Goal: Task Accomplishment & Management: Manage account settings

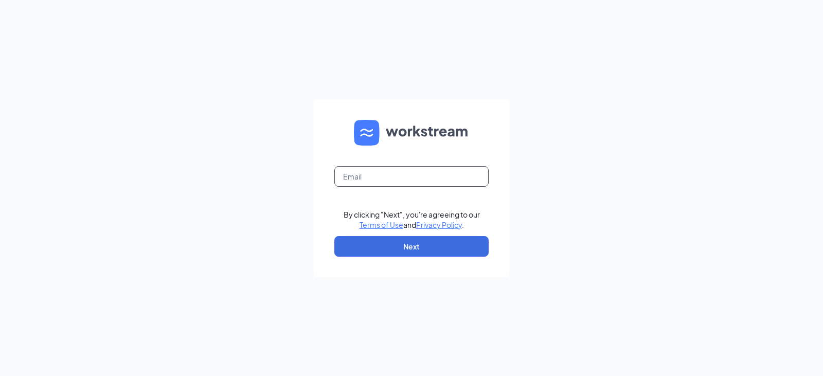
click at [382, 172] on input "text" at bounding box center [411, 176] width 154 height 21
type input "bk2228@hbboys.com"
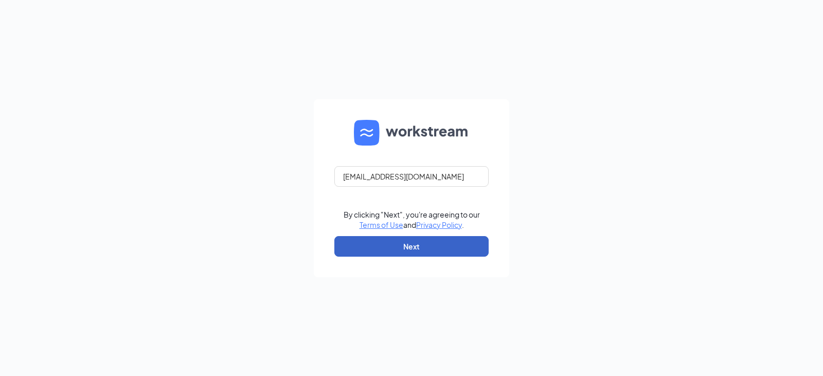
click at [417, 248] on button "Next" at bounding box center [411, 246] width 154 height 21
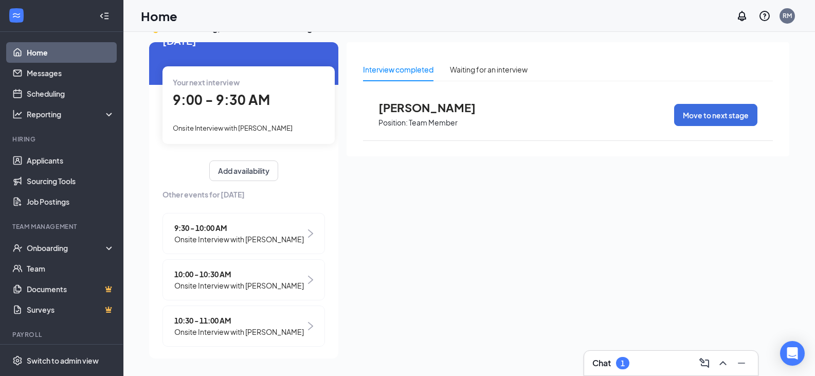
scroll to position [47, 0]
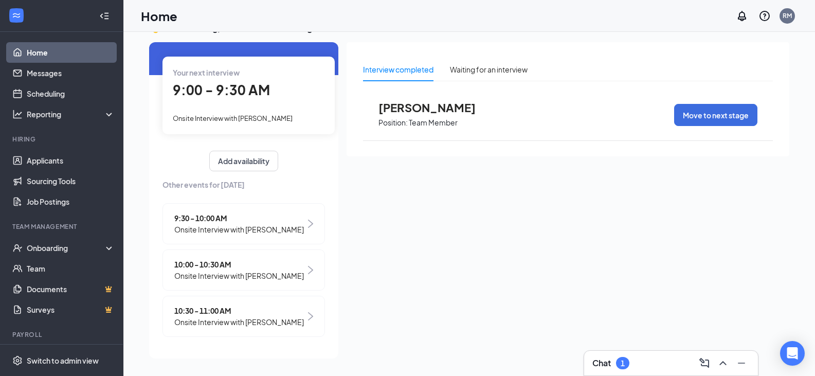
click at [307, 312] on div "10:30 - 11:00 AM Onsite Interview with [PERSON_NAME]" at bounding box center [243, 316] width 162 height 41
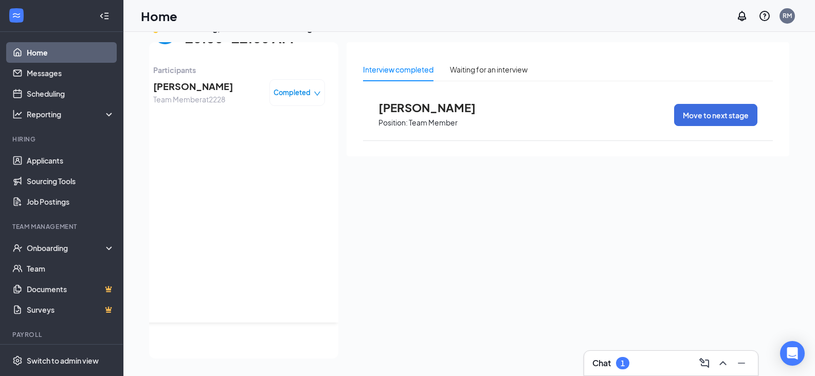
scroll to position [0, 0]
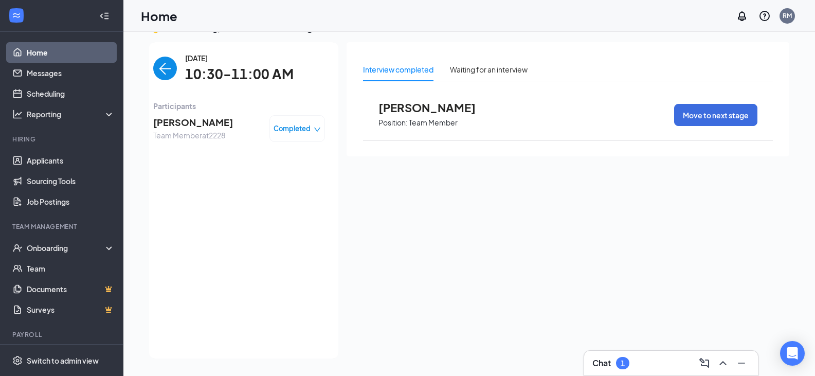
click at [289, 135] on div "Completed" at bounding box center [297, 128] width 56 height 27
click at [159, 74] on img "back-button" at bounding box center [165, 69] width 24 height 24
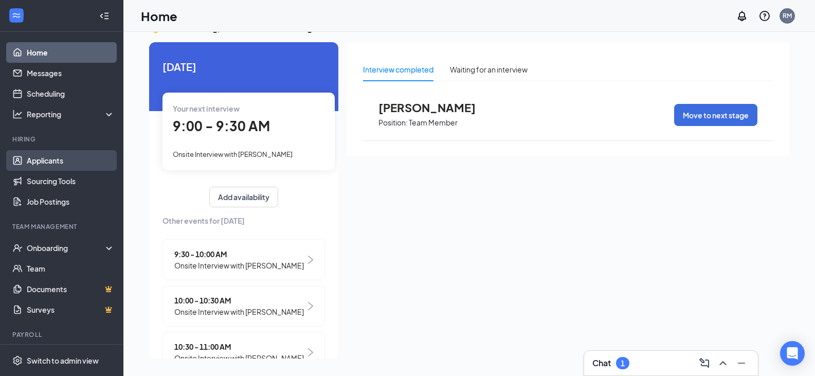
click at [51, 163] on link "Applicants" at bounding box center [71, 160] width 88 height 21
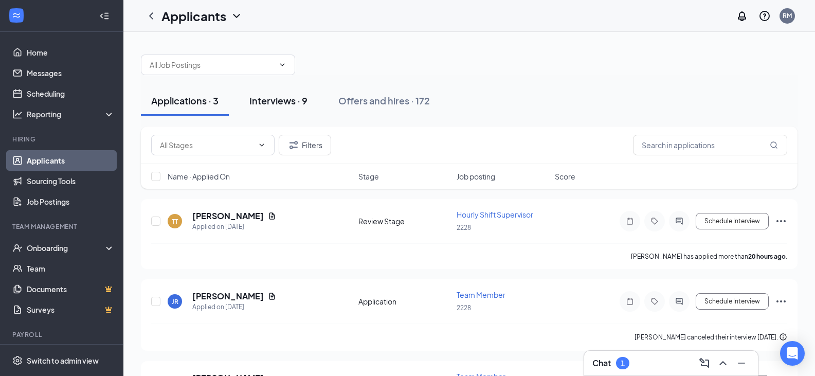
click at [285, 108] on button "Interviews · 9" at bounding box center [278, 100] width 79 height 31
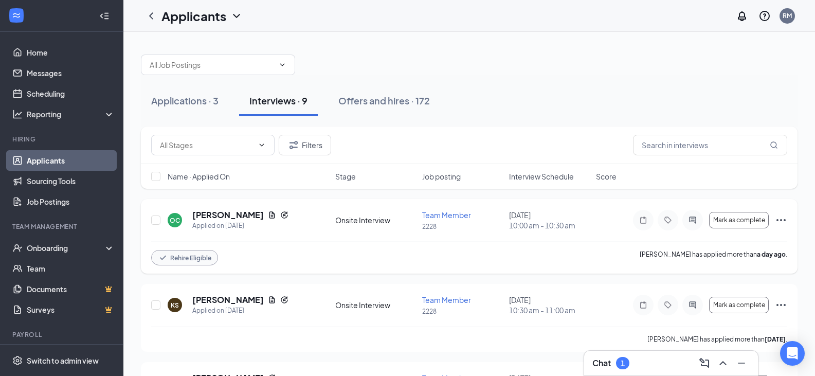
click at [781, 219] on icon "Ellipses" at bounding box center [781, 220] width 12 height 12
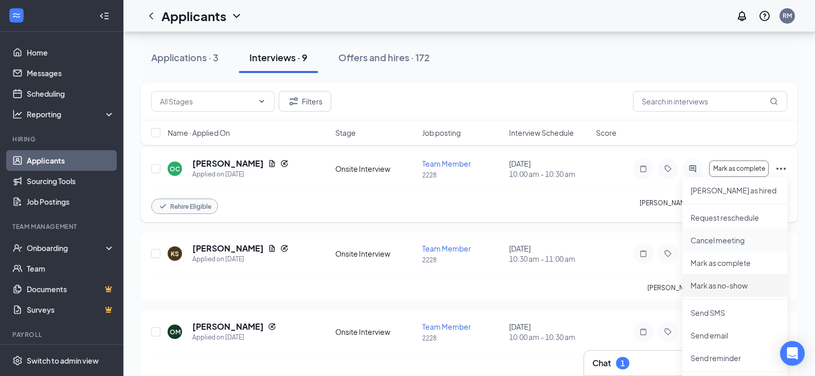
scroll to position [103, 0]
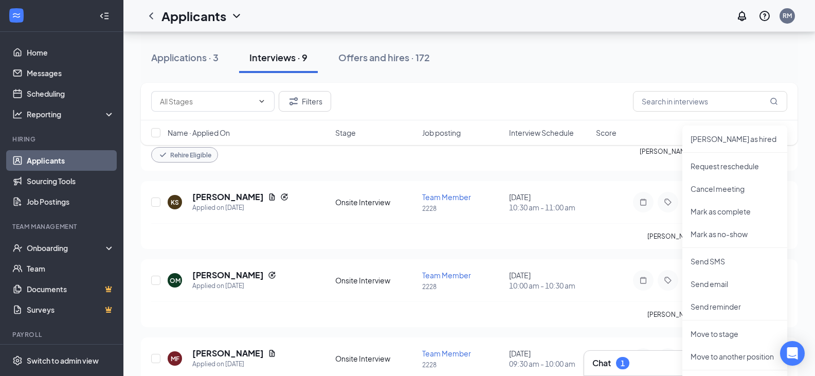
click at [625, 362] on div "1" at bounding box center [623, 363] width 4 height 9
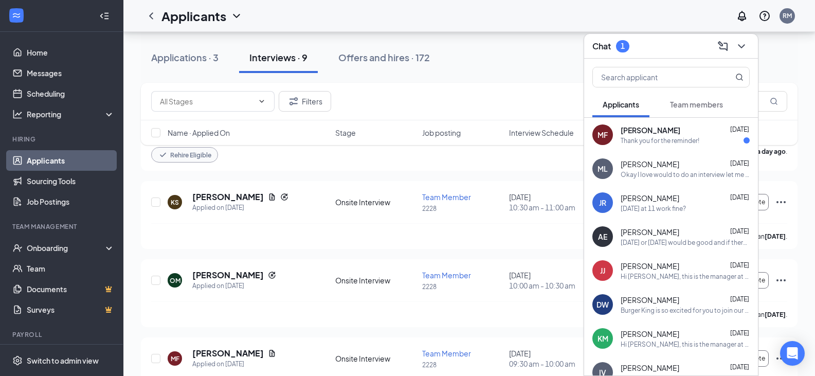
click at [667, 138] on div "Thank you for the reminder!" at bounding box center [660, 140] width 79 height 9
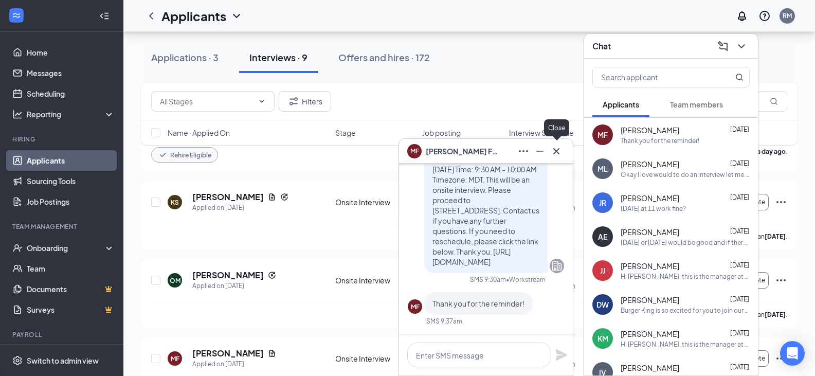
click at [556, 153] on icon "Cross" at bounding box center [556, 151] width 12 height 12
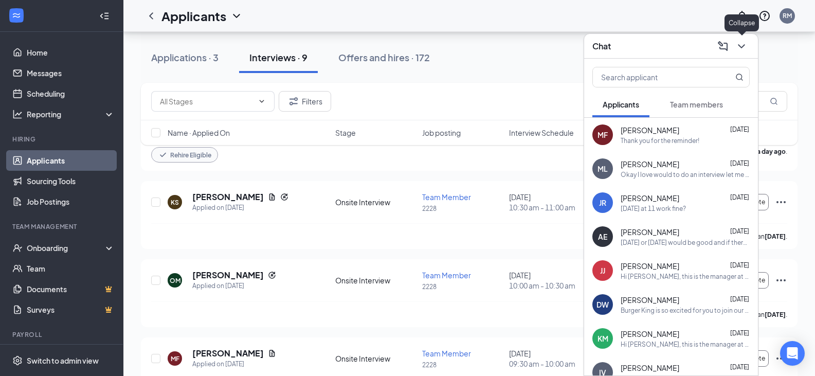
click at [738, 48] on icon "ChevronDown" at bounding box center [741, 46] width 12 height 12
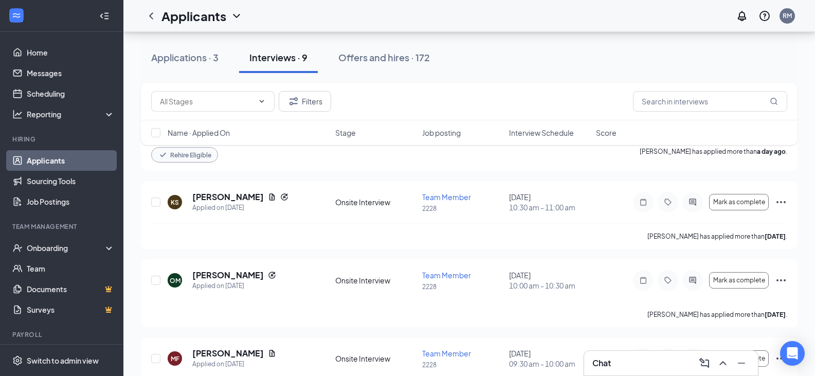
click at [570, 68] on div "Applications · 3 Interviews · 9 Offers and hires · 172" at bounding box center [469, 57] width 657 height 31
click at [48, 94] on link "Scheduling" at bounding box center [71, 93] width 88 height 21
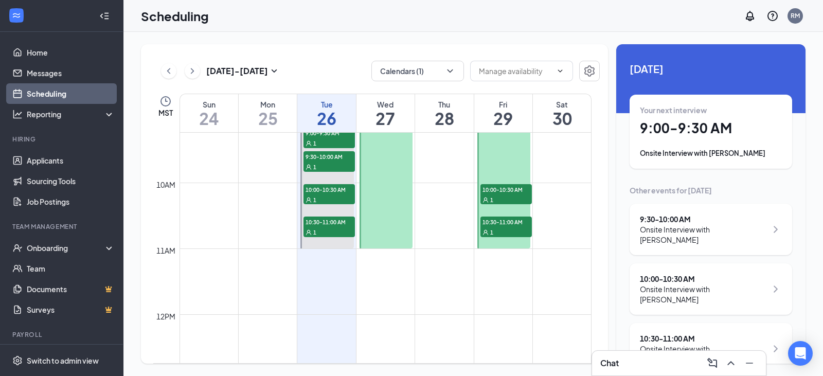
scroll to position [557, 0]
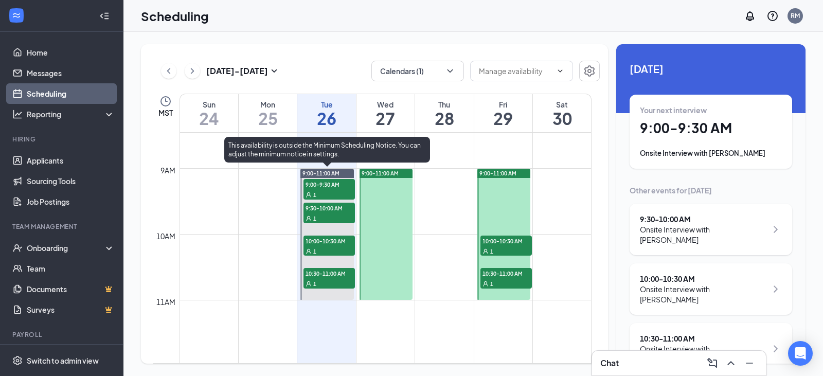
click at [331, 187] on span "9:00-9:30 AM" at bounding box center [328, 184] width 51 height 10
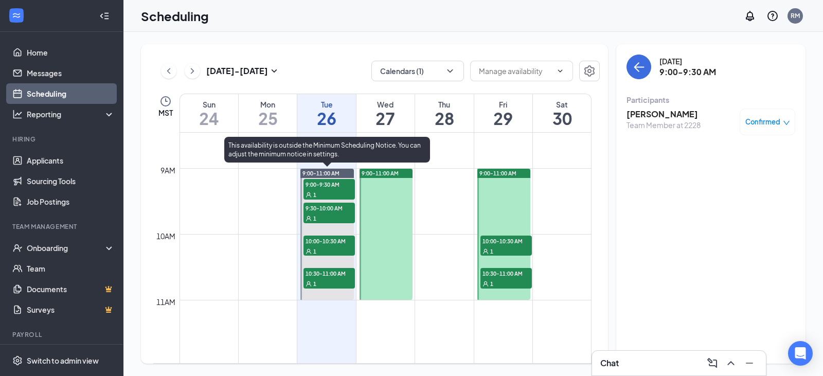
click at [326, 212] on span "9:30-10:00 AM" at bounding box center [328, 208] width 51 height 10
click at [321, 243] on span "10:00-10:30 AM" at bounding box center [328, 240] width 51 height 10
click at [322, 278] on span "10:30-11:00 AM" at bounding box center [328, 273] width 51 height 10
click at [324, 239] on span "10:00-10:30 AM" at bounding box center [328, 240] width 51 height 10
click at [323, 187] on span "9:00-9:30 AM" at bounding box center [328, 184] width 51 height 10
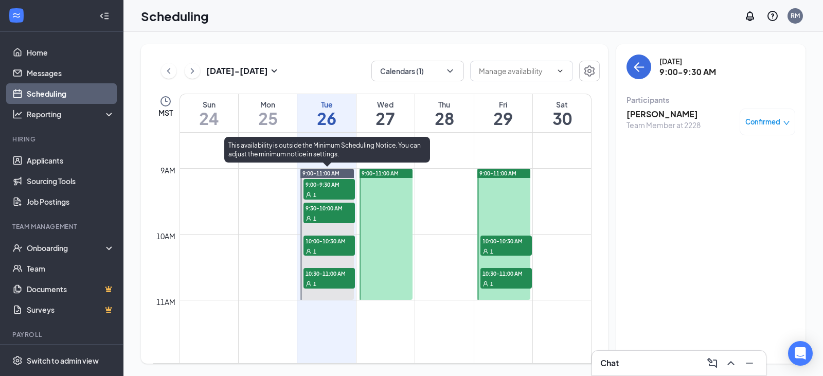
click at [329, 220] on div "1" at bounding box center [328, 218] width 51 height 10
